Goal: Information Seeking & Learning: Learn about a topic

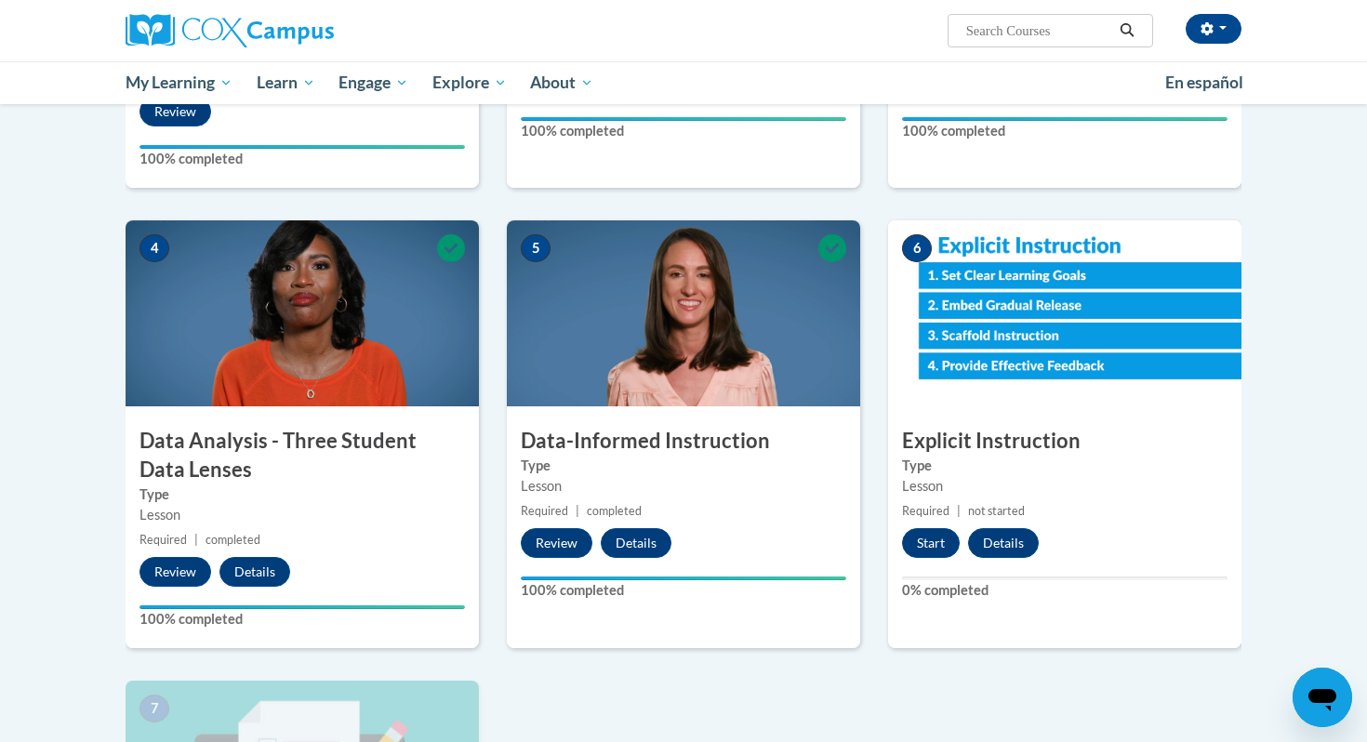
scroll to position [725, 0]
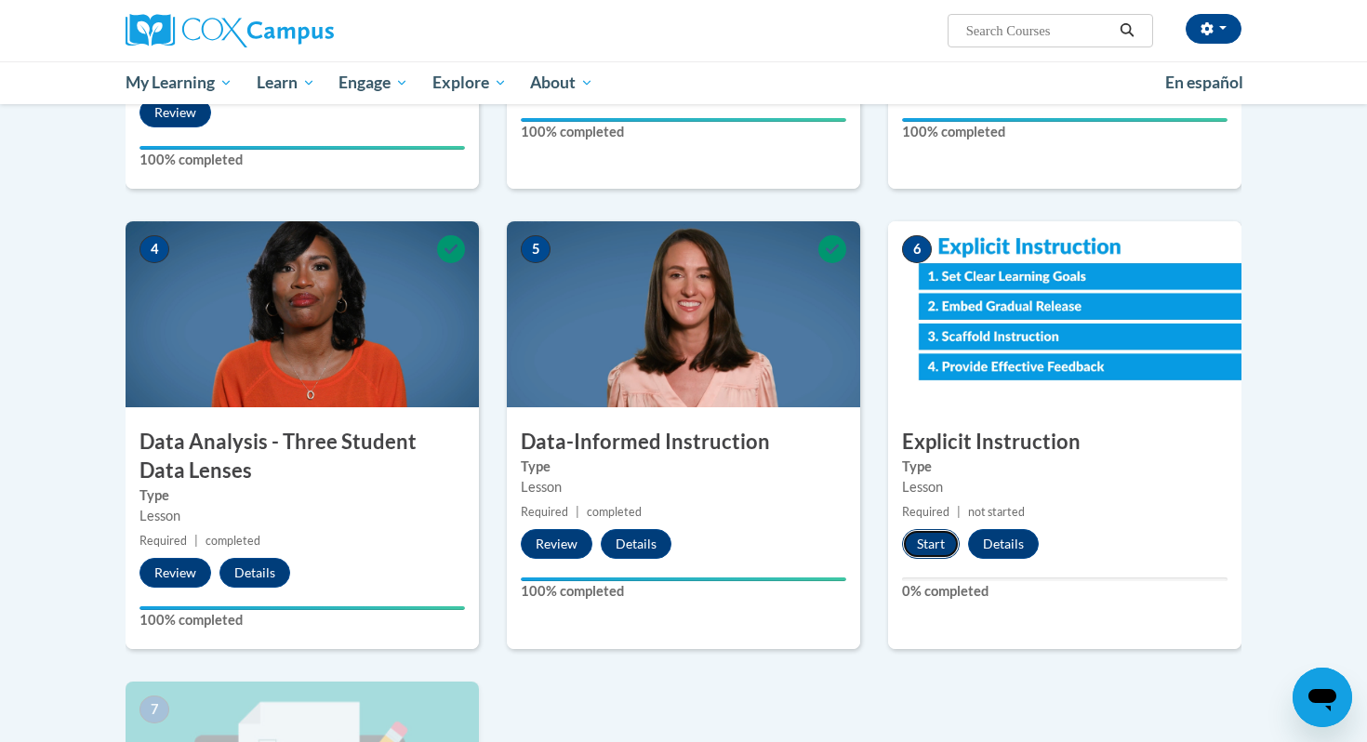
click at [925, 547] on button "Start" at bounding box center [931, 544] width 58 height 30
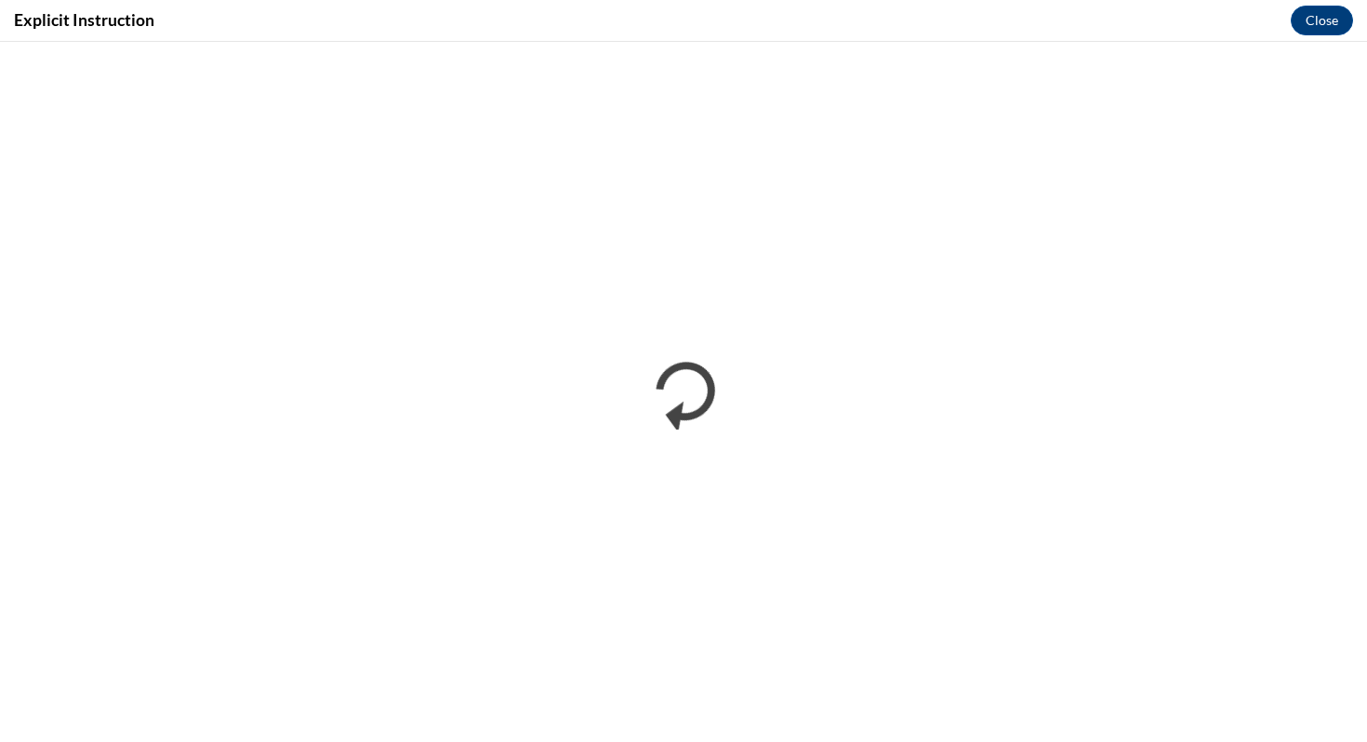
scroll to position [0, 0]
